Goal: Transaction & Acquisition: Purchase product/service

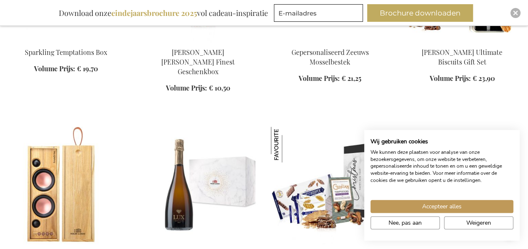
scroll to position [693, 0]
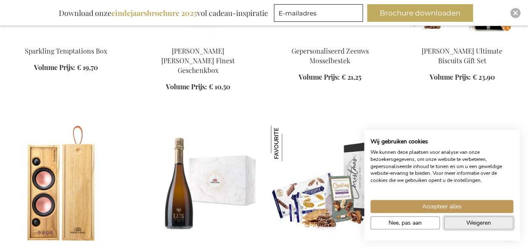
click at [481, 228] on button "Weigeren" at bounding box center [478, 223] width 69 height 13
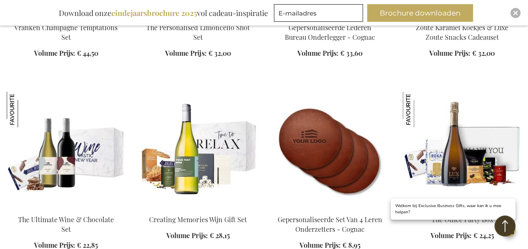
scroll to position [1114, 0]
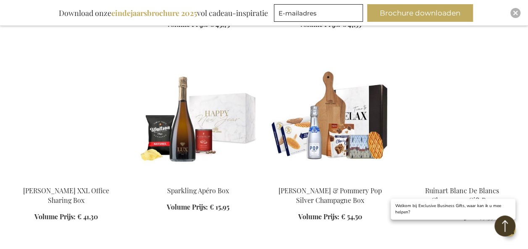
scroll to position [1529, 0]
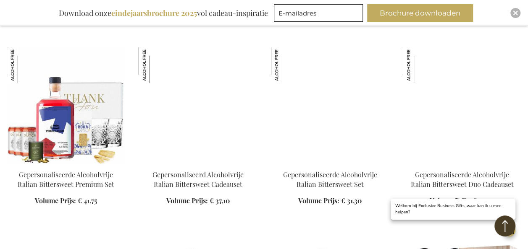
scroll to position [2888, 0]
